Goal: Information Seeking & Learning: Learn about a topic

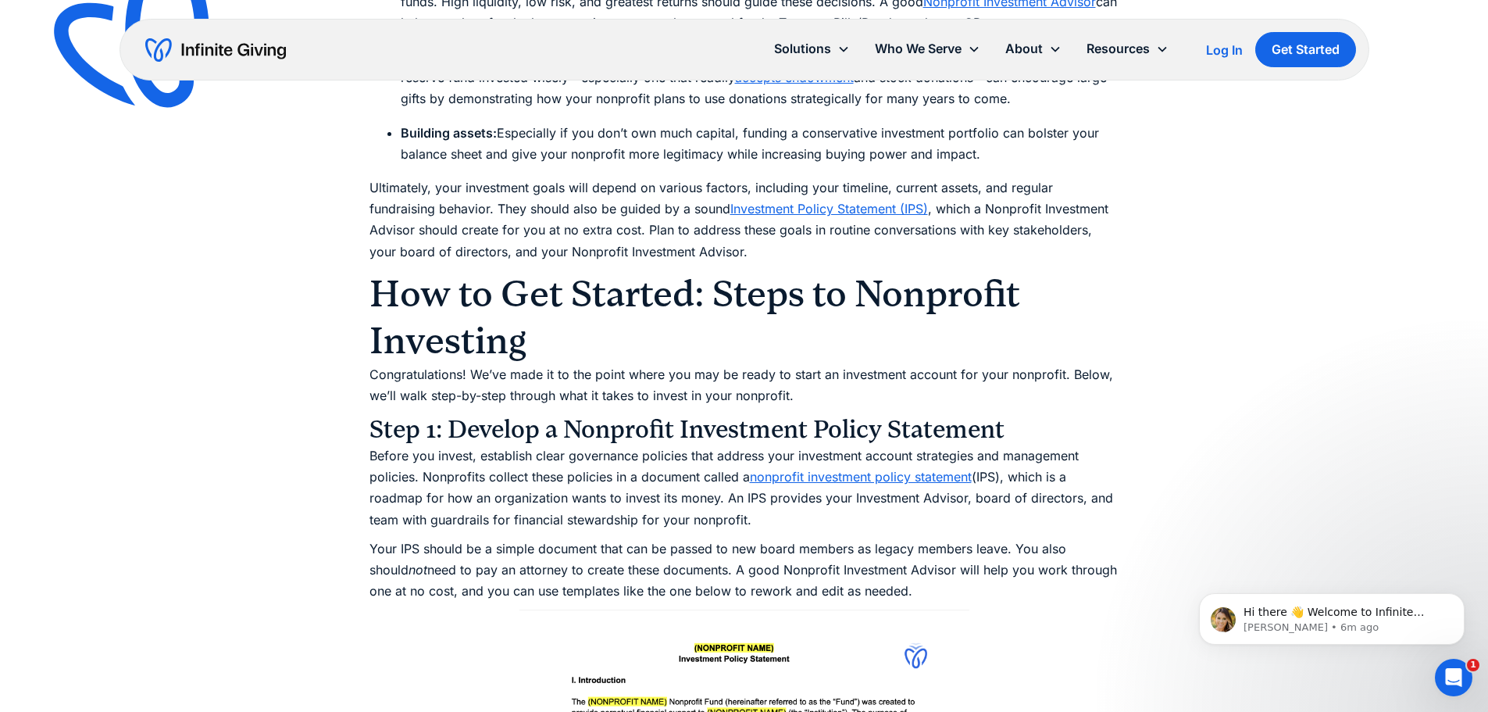
scroll to position [4297, 0]
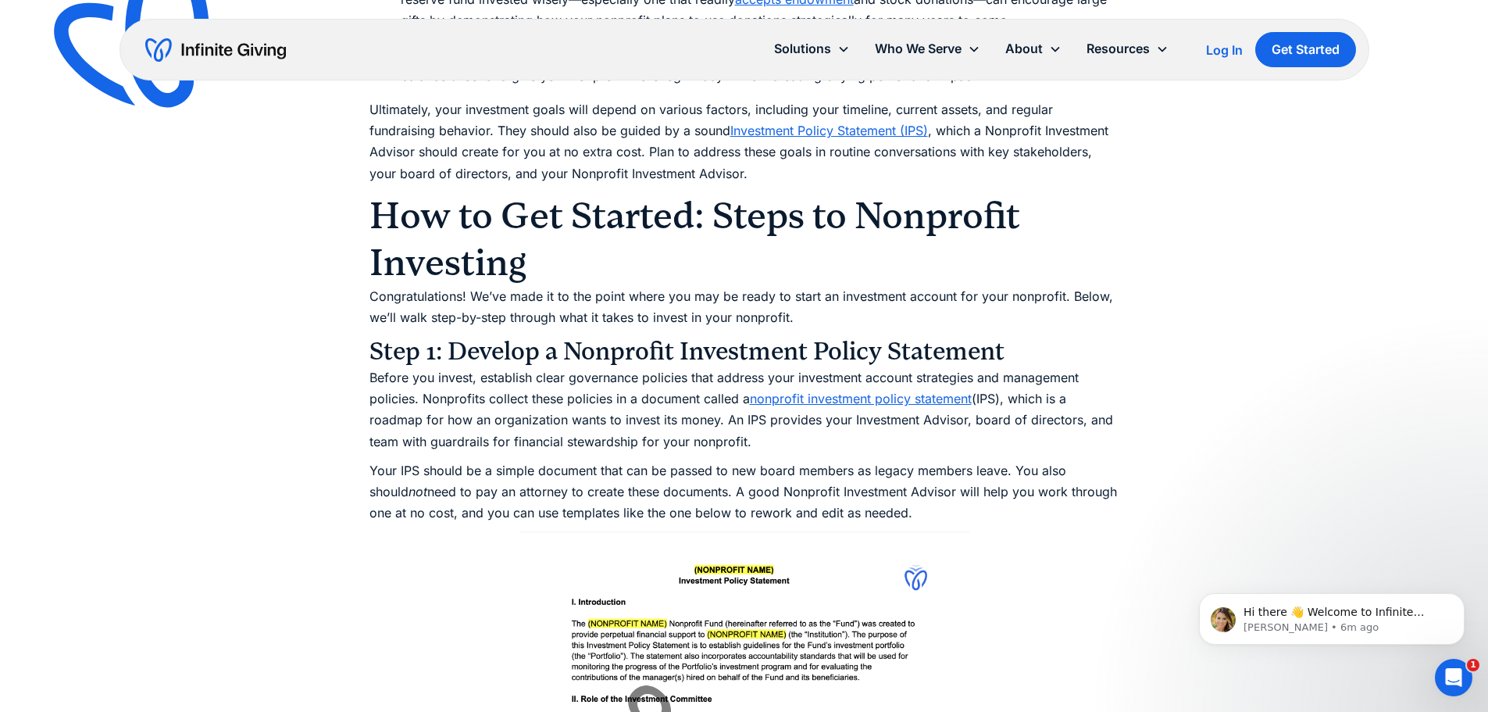
click at [845, 391] on link "nonprofit investment policy statement" at bounding box center [861, 399] width 222 height 16
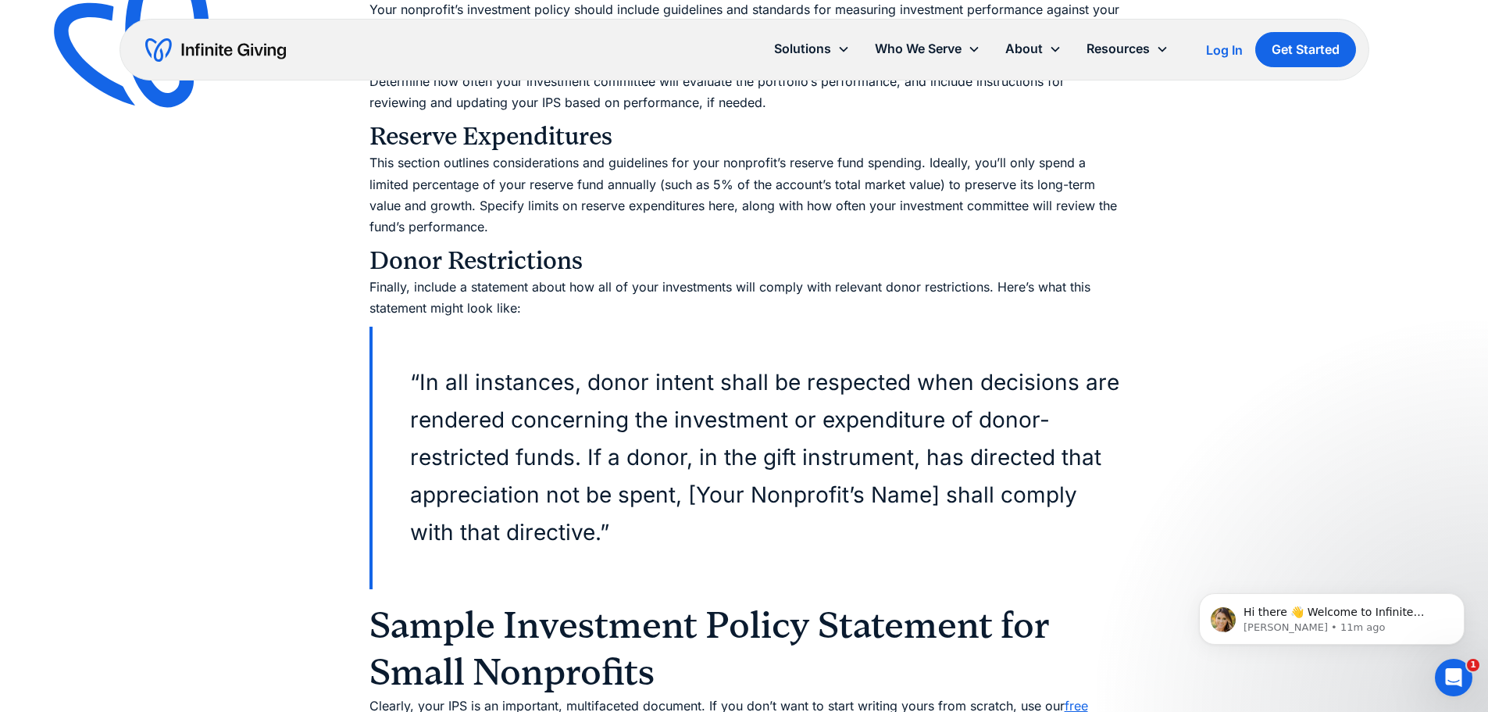
scroll to position [5001, 0]
